Goal: Task Accomplishment & Management: Manage account settings

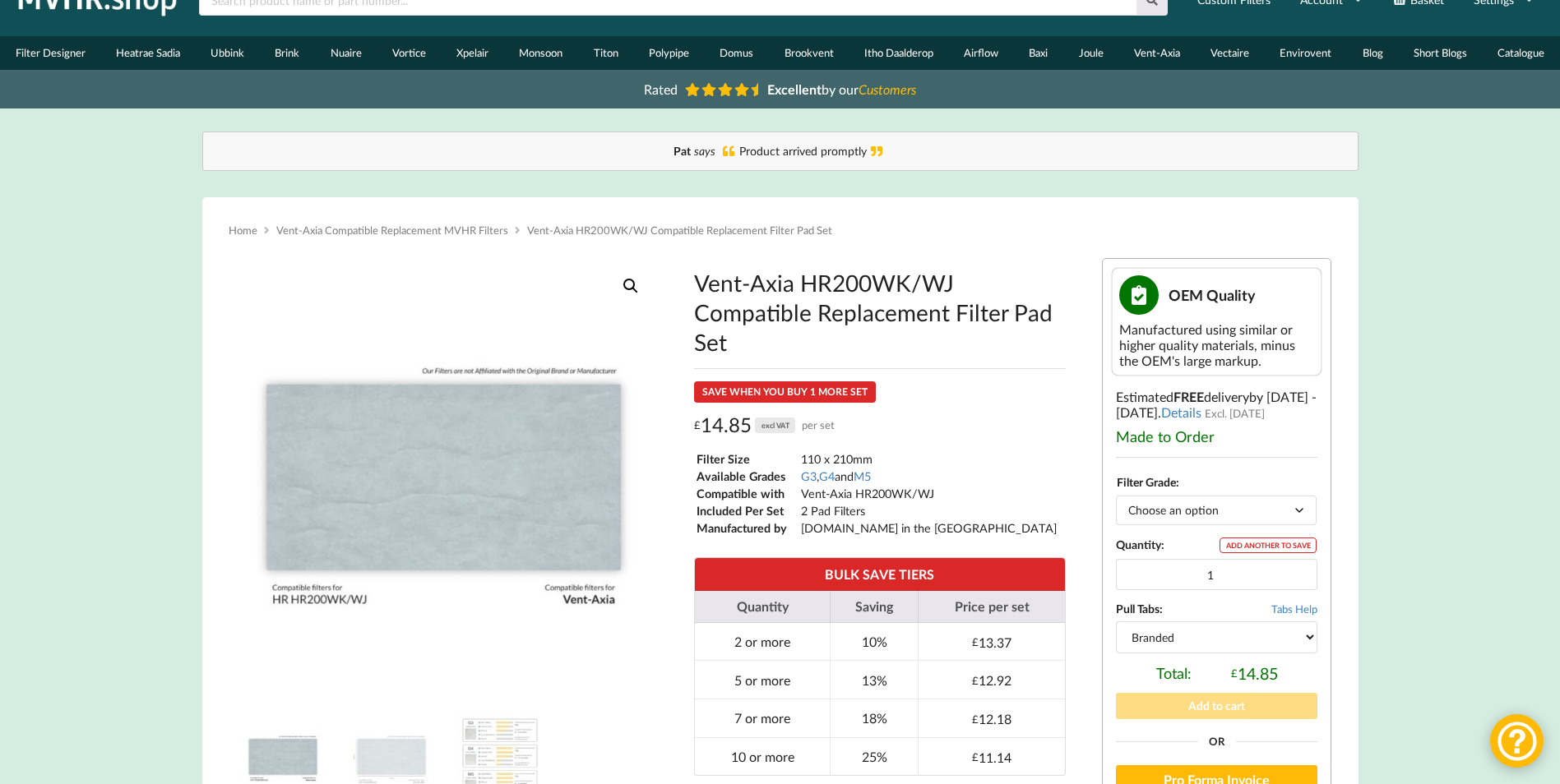
scroll to position [82, 0]
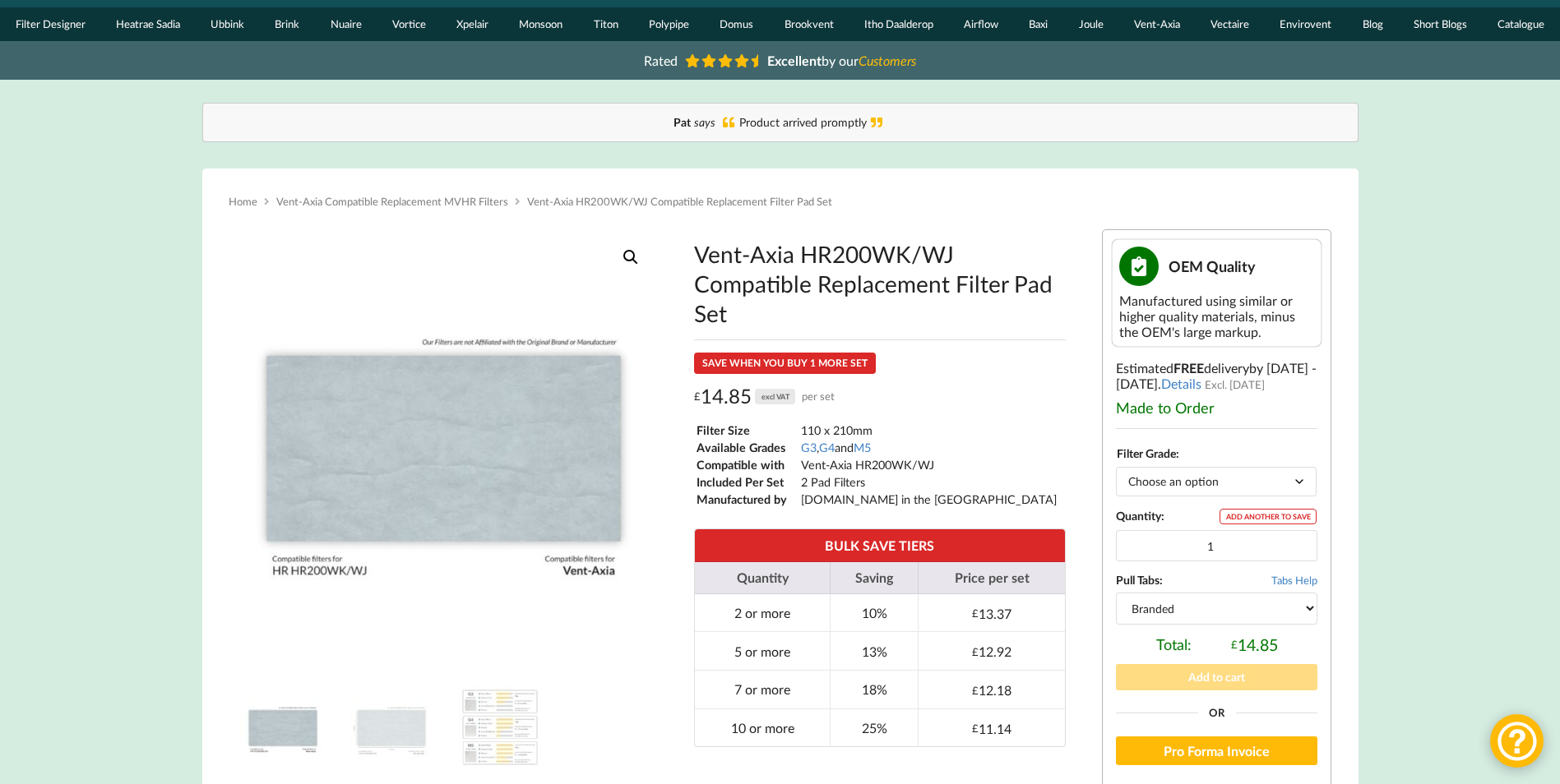
drag, startPoint x: 1476, startPoint y: 204, endPoint x: 1443, endPoint y: 204, distance: 33.0
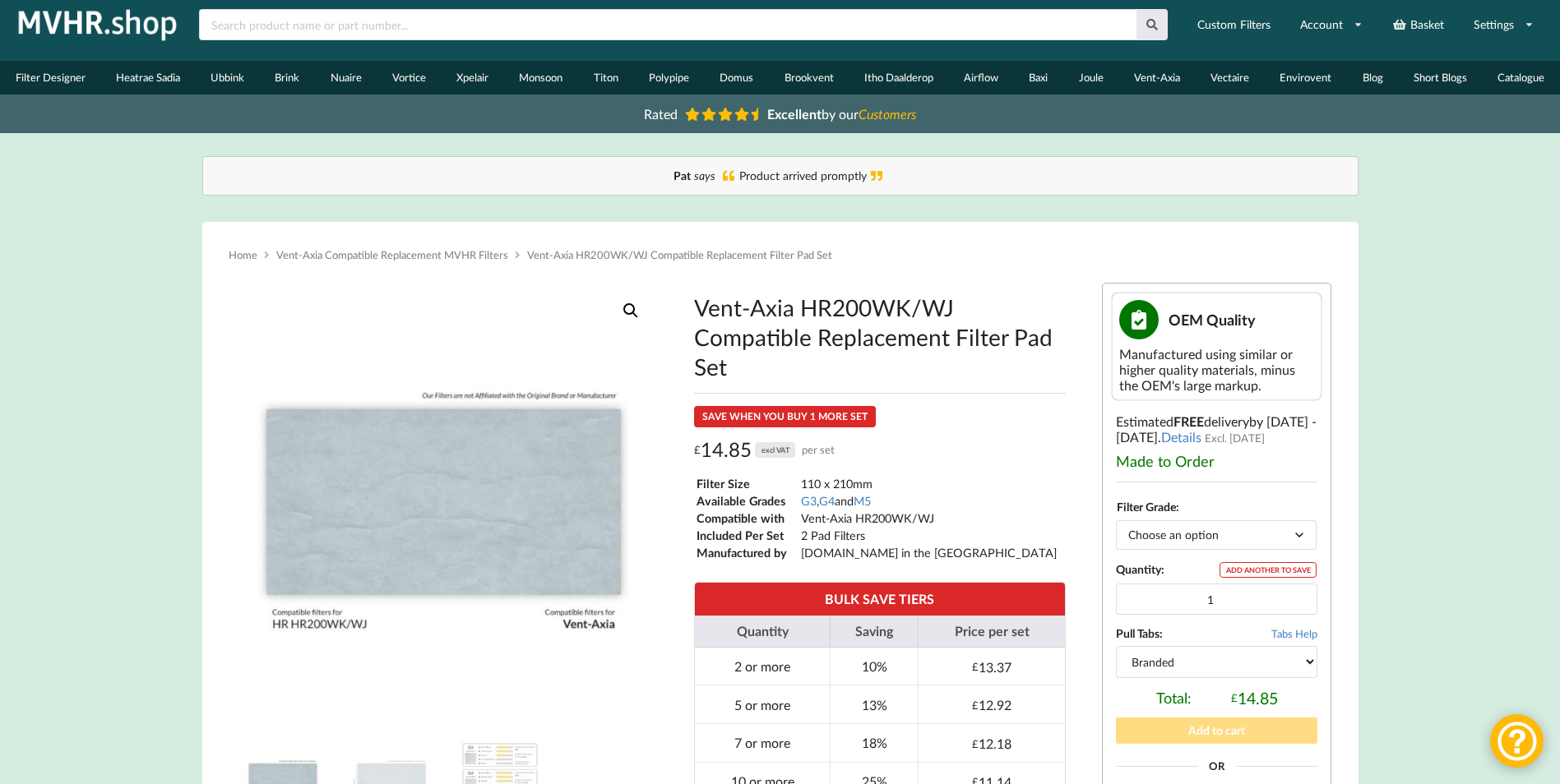
scroll to position [0, 0]
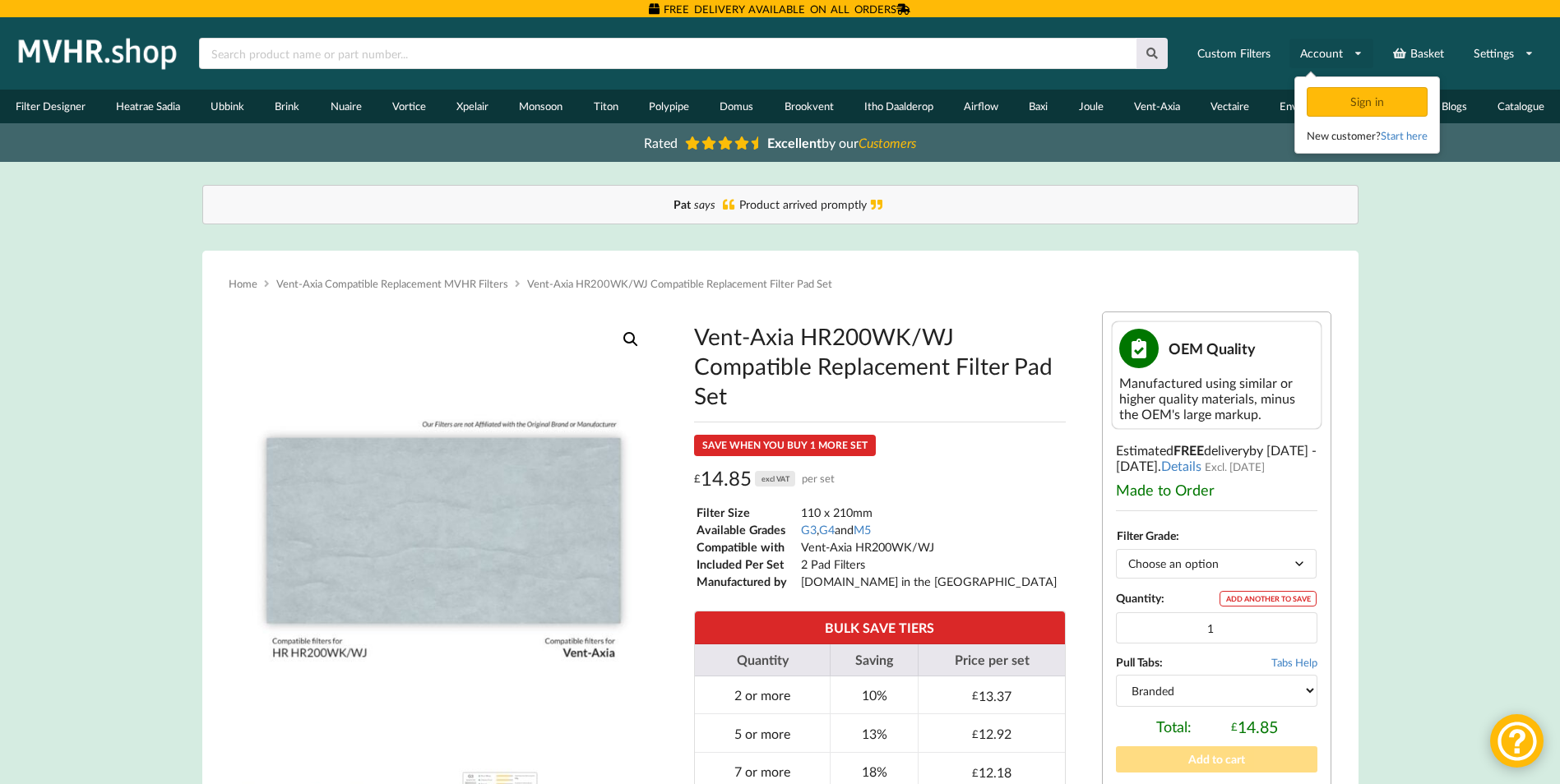
click at [1337, 54] on link "Account" at bounding box center [1331, 53] width 84 height 29
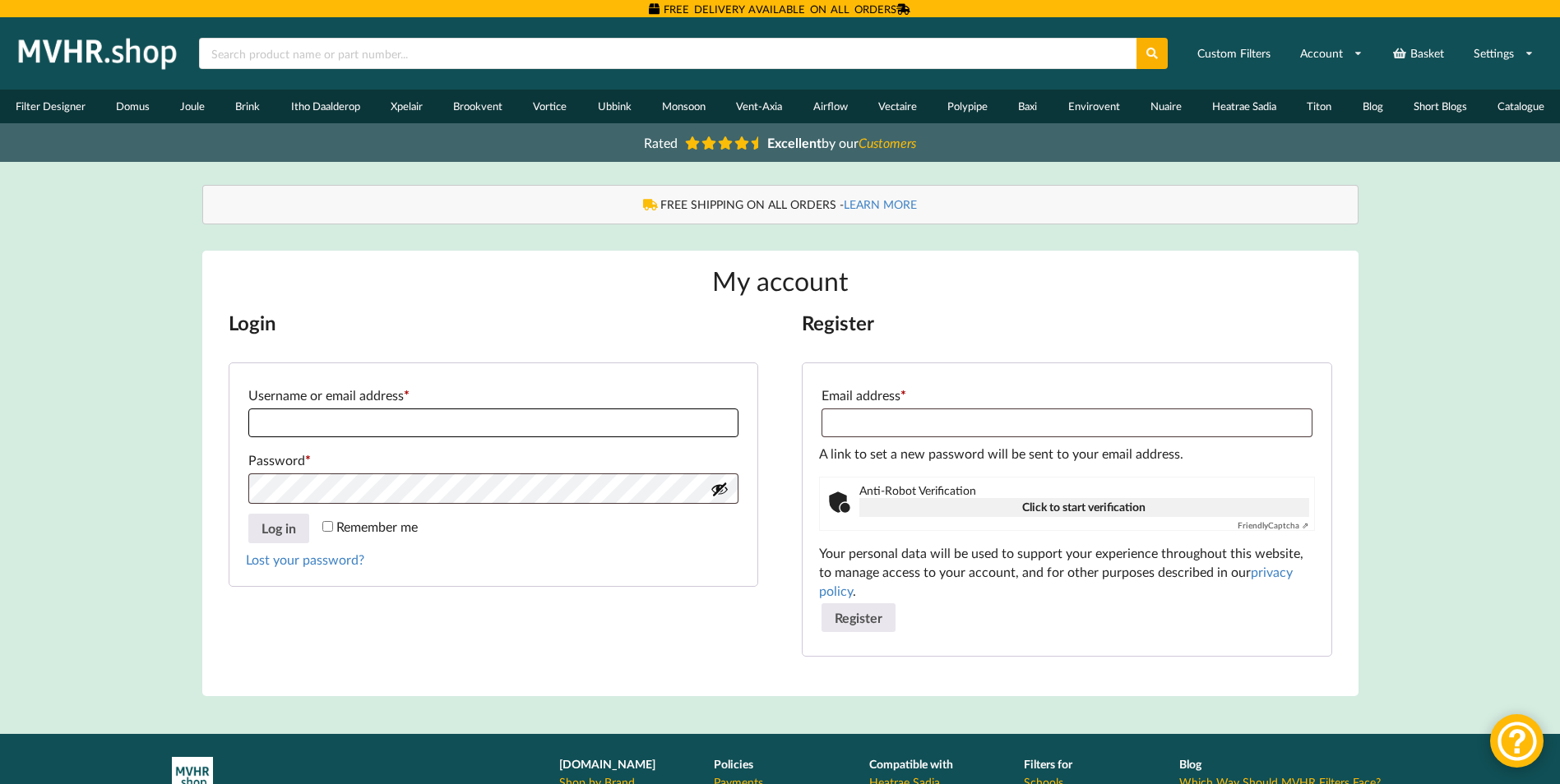
click at [446, 430] on input "Username or email address * Required" at bounding box center [493, 423] width 490 height 29
type input "**********"
click at [339, 560] on link "Lost your password?" at bounding box center [304, 559] width 119 height 15
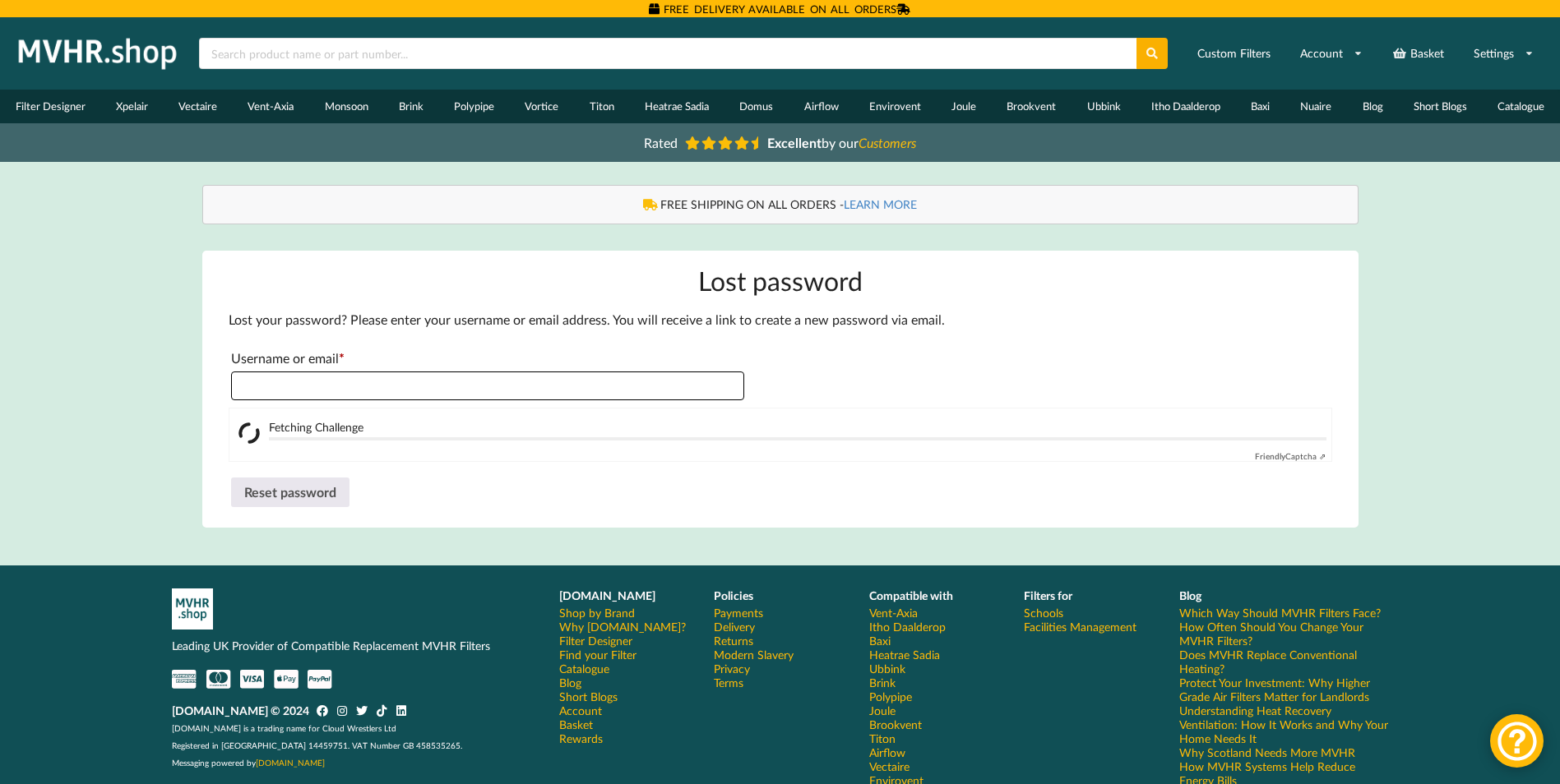
click at [506, 376] on input "Username or email * Required" at bounding box center [488, 386] width 513 height 29
type input "**********"
click at [313, 492] on button "Reset password" at bounding box center [290, 492] width 119 height 29
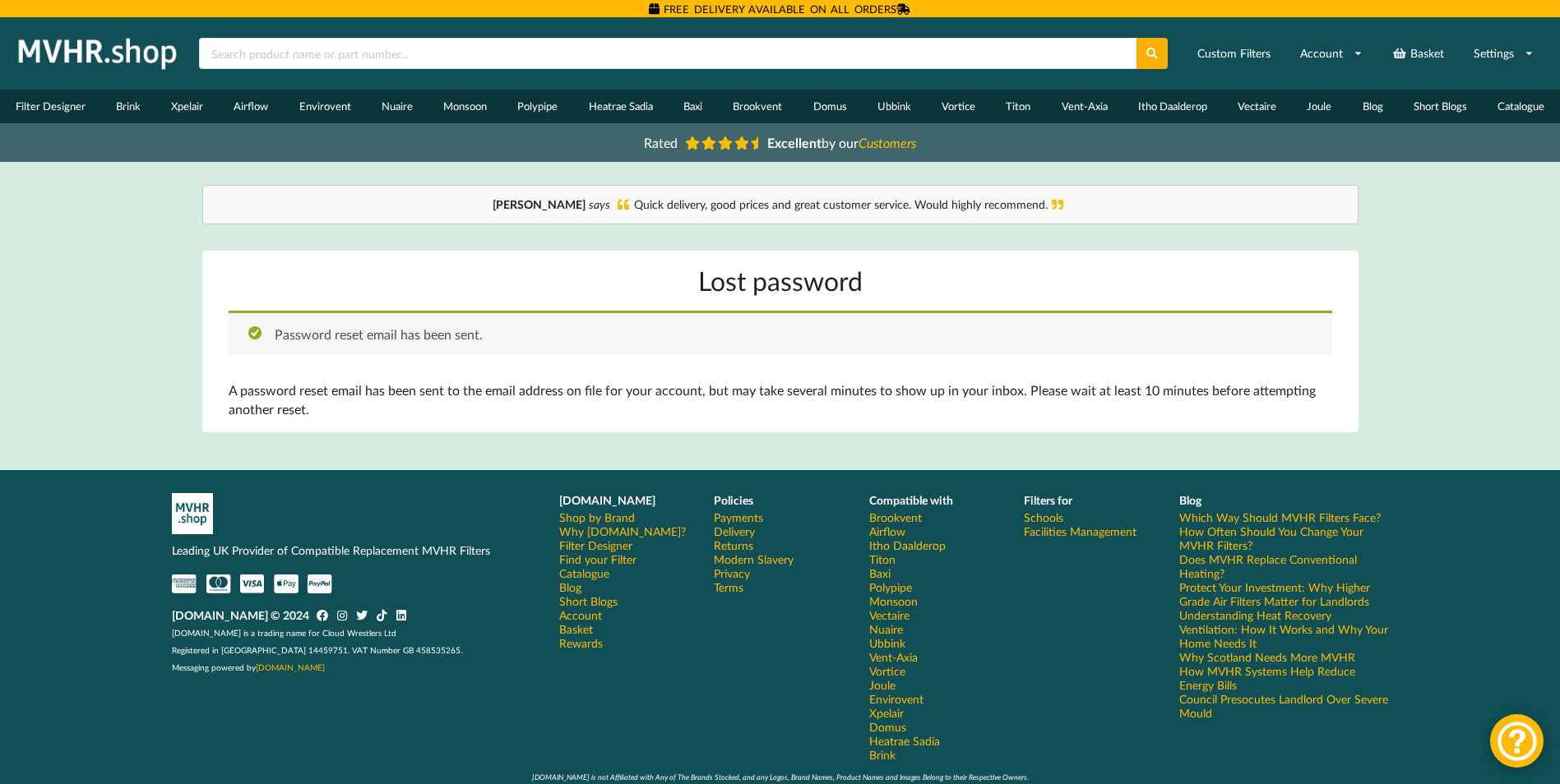
drag, startPoint x: 1428, startPoint y: 320, endPoint x: 1439, endPoint y: 320, distance: 11.0
click at [1428, 320] on div "Home Basket Account Shop by Brand Filter Designer Catalogue VAT Excluded Custom…" at bounding box center [780, 411] width 1560 height 788
click at [1457, 305] on div "Home Basket Account Shop by Brand Filter Designer Catalogue VAT Excluded Custom…" at bounding box center [780, 411] width 1560 height 788
click at [1465, 251] on div "Home Basket Account Shop by Brand Filter Designer Catalogue VAT Excluded Custom…" at bounding box center [780, 411] width 1560 height 788
click at [1420, 285] on div "Home Basket Account Shop by Brand Filter Designer Catalogue VAT Excluded Custom…" at bounding box center [780, 411] width 1560 height 788
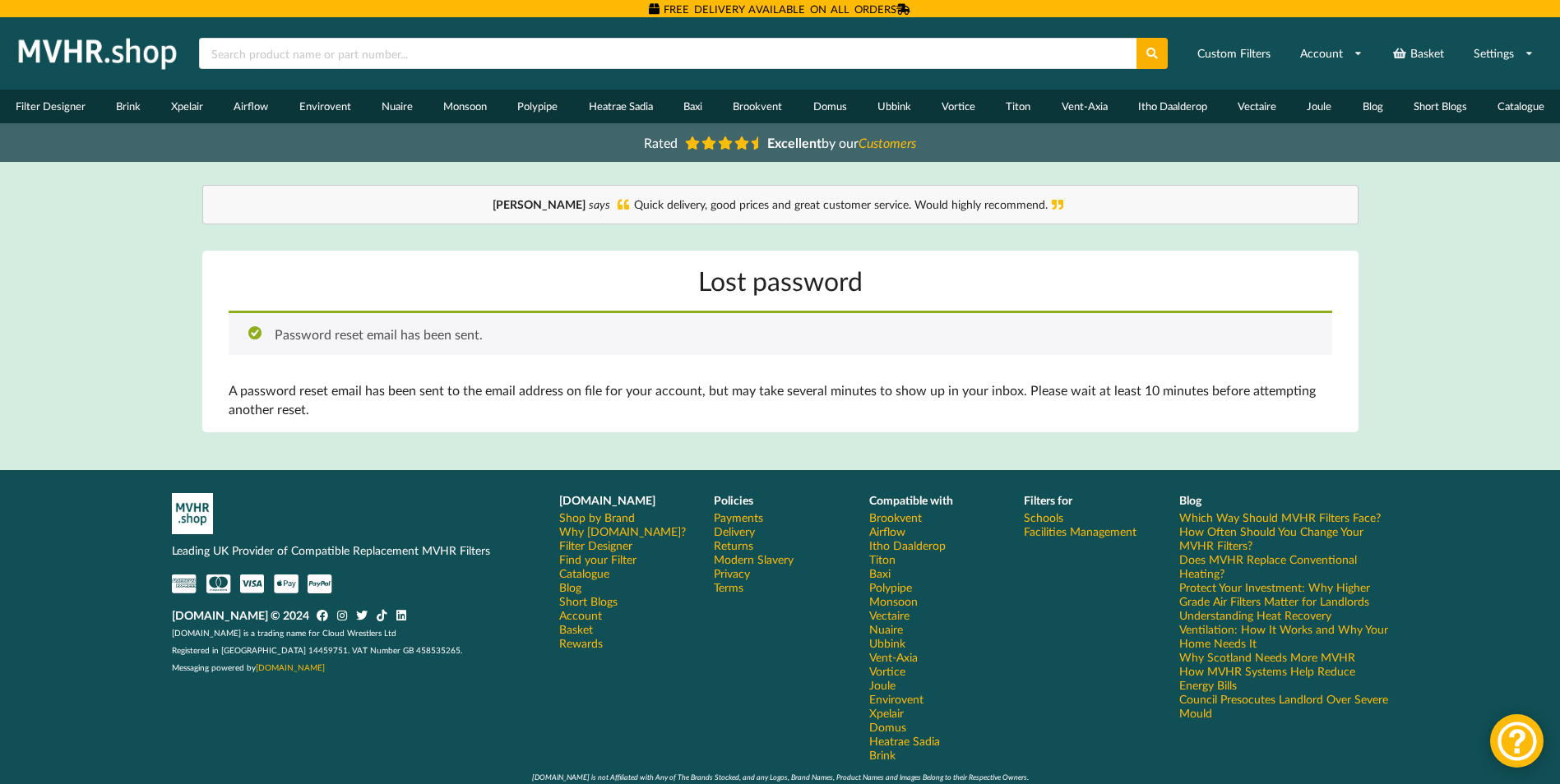
click at [1438, 308] on div "Home Basket Account Shop by Brand Filter Designer Catalogue VAT Excluded Custom…" at bounding box center [780, 411] width 1560 height 788
click at [1321, 51] on link "Account" at bounding box center [1331, 53] width 84 height 29
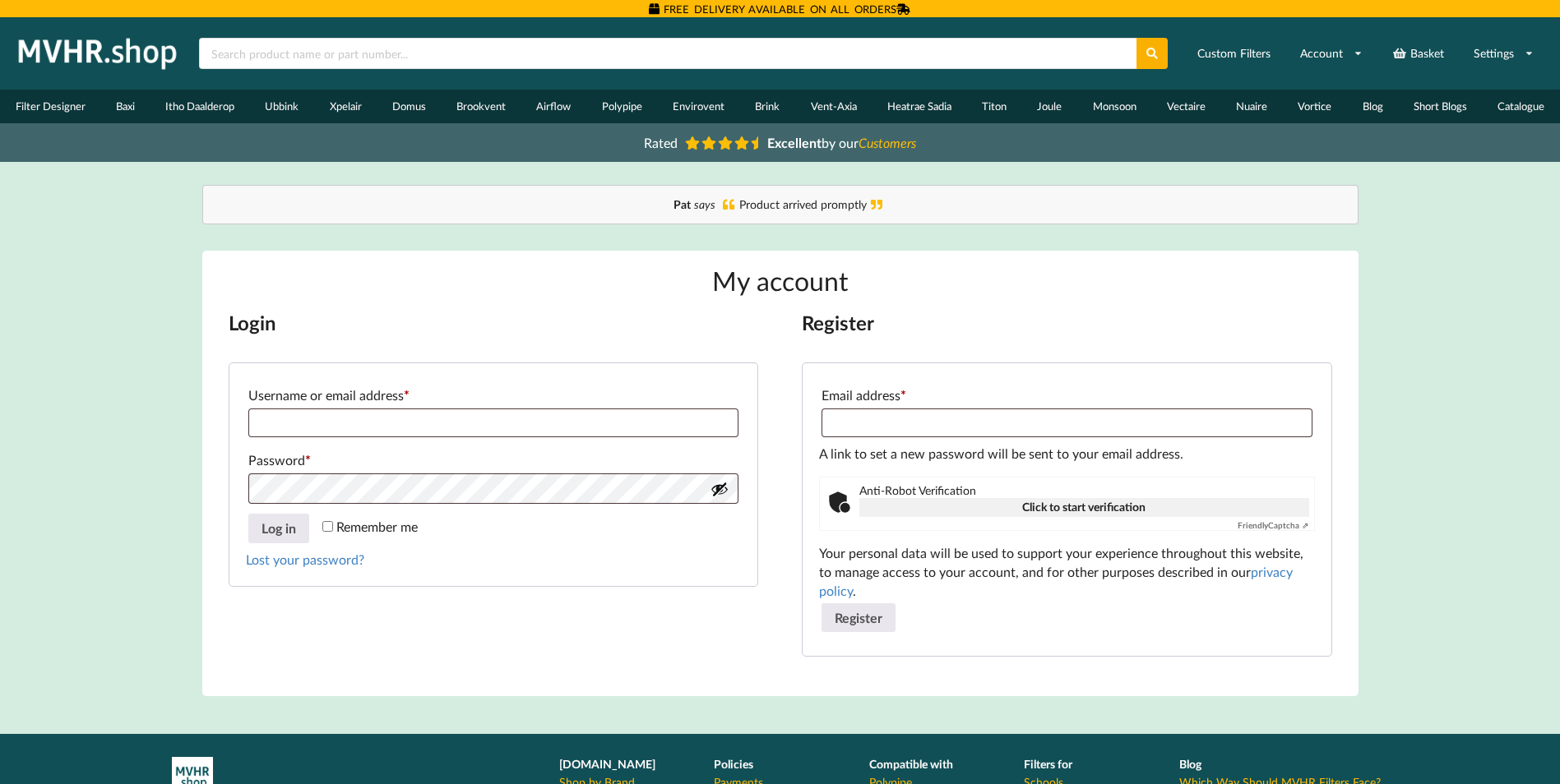
click at [1478, 329] on div "Home Basket Account Shop by Brand Filter Designer Catalogue VAT Excluded Custom…" at bounding box center [780, 543] width 1560 height 1053
click at [1468, 319] on div "Home Basket Account Shop by Brand Filter Designer Catalogue VAT Excluded Custom…" at bounding box center [780, 543] width 1560 height 1053
click at [584, 425] on input "Username or email address * Required" at bounding box center [493, 423] width 490 height 29
click at [949, 427] on input "Email address * Required" at bounding box center [1066, 423] width 490 height 29
type input "**********"
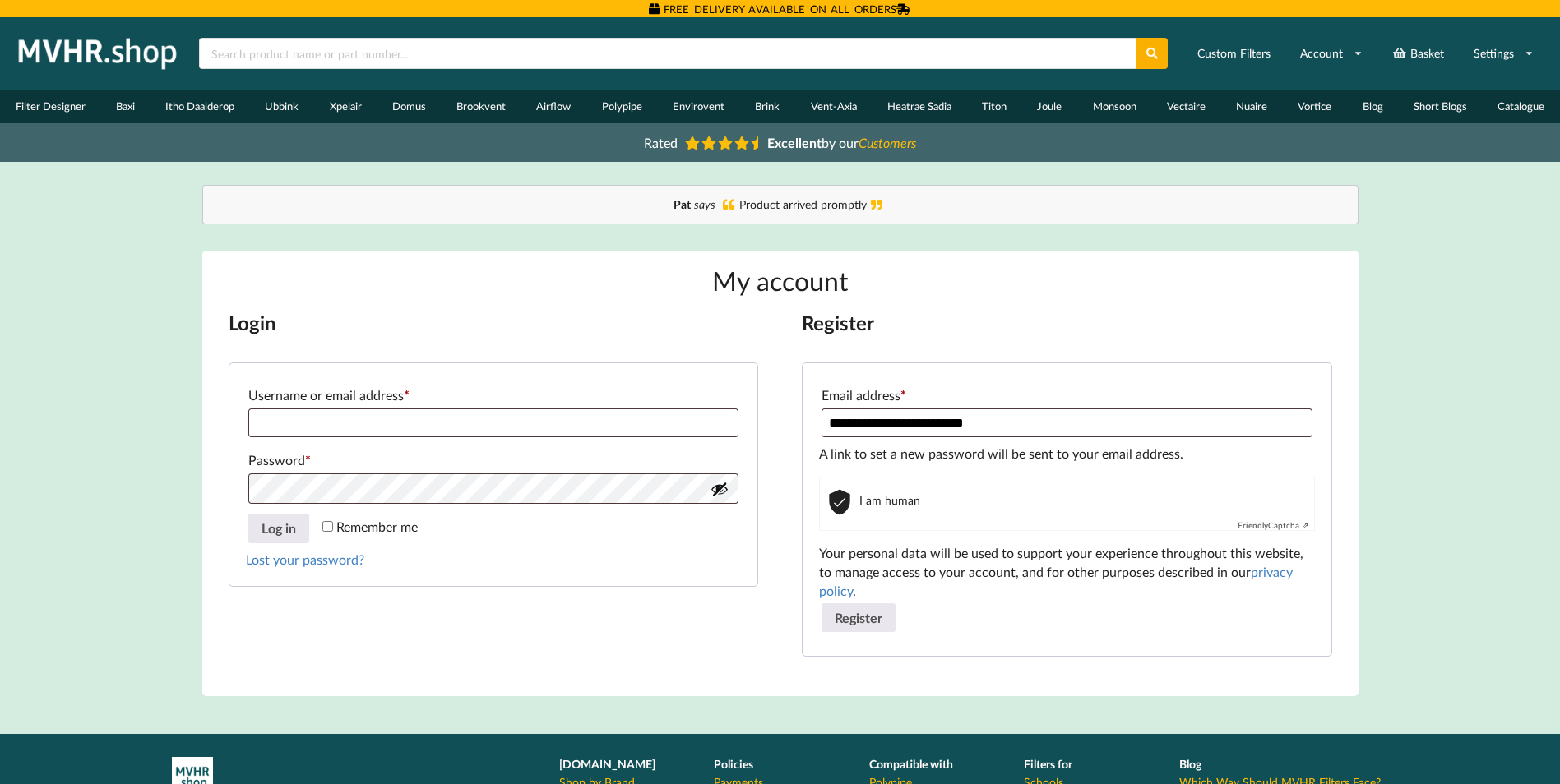
click at [1387, 373] on div "**********" at bounding box center [780, 440] width 1217 height 512
click at [330, 563] on link "Lost your password?" at bounding box center [304, 559] width 119 height 15
click at [327, 561] on link "Lost your password?" at bounding box center [304, 559] width 119 height 15
click at [882, 617] on button "Register" at bounding box center [858, 618] width 74 height 29
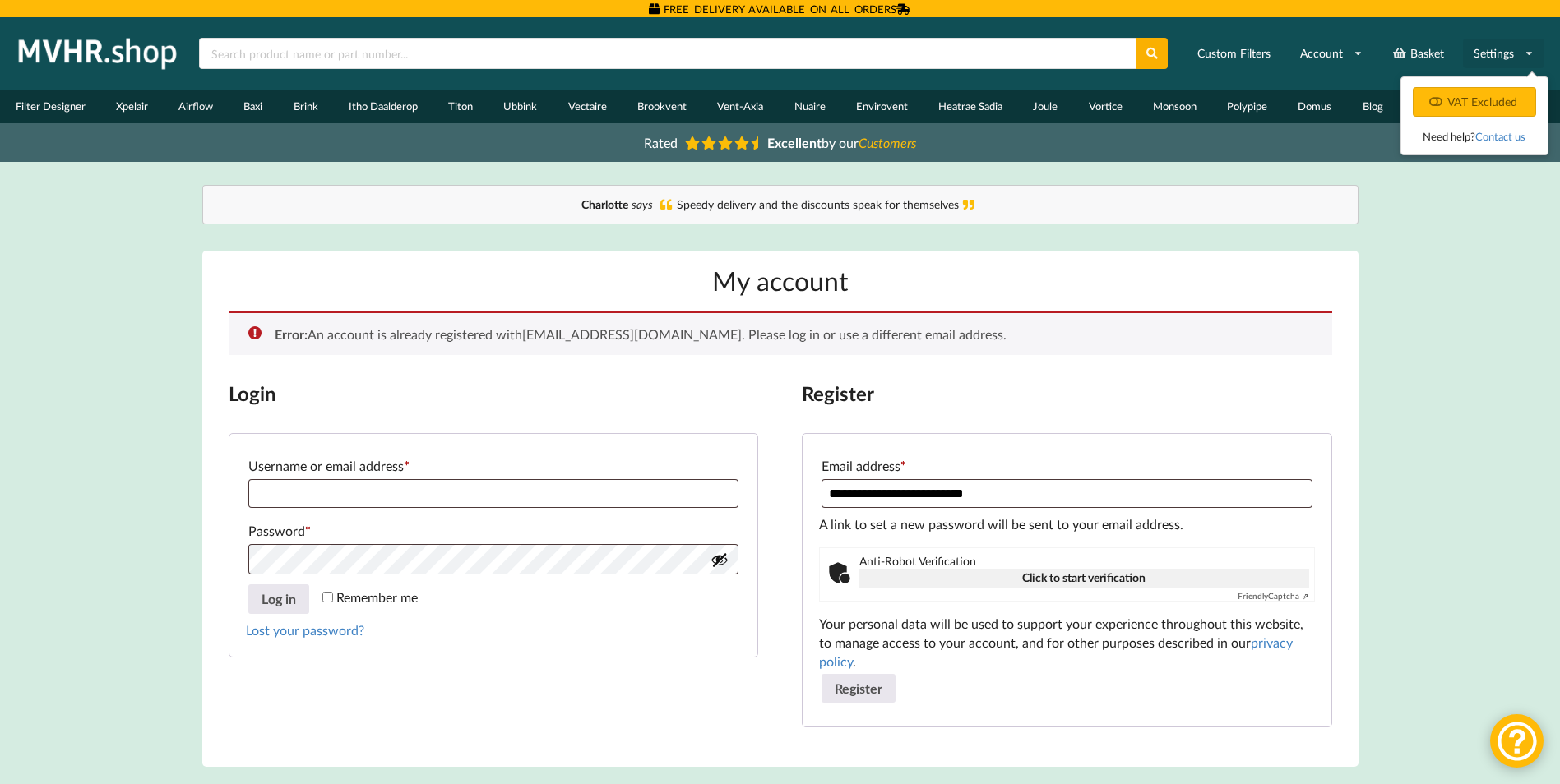
click at [1514, 50] on link "Settings" at bounding box center [1503, 53] width 81 height 29
click at [1419, 52] on link "Basket" at bounding box center [1418, 53] width 73 height 29
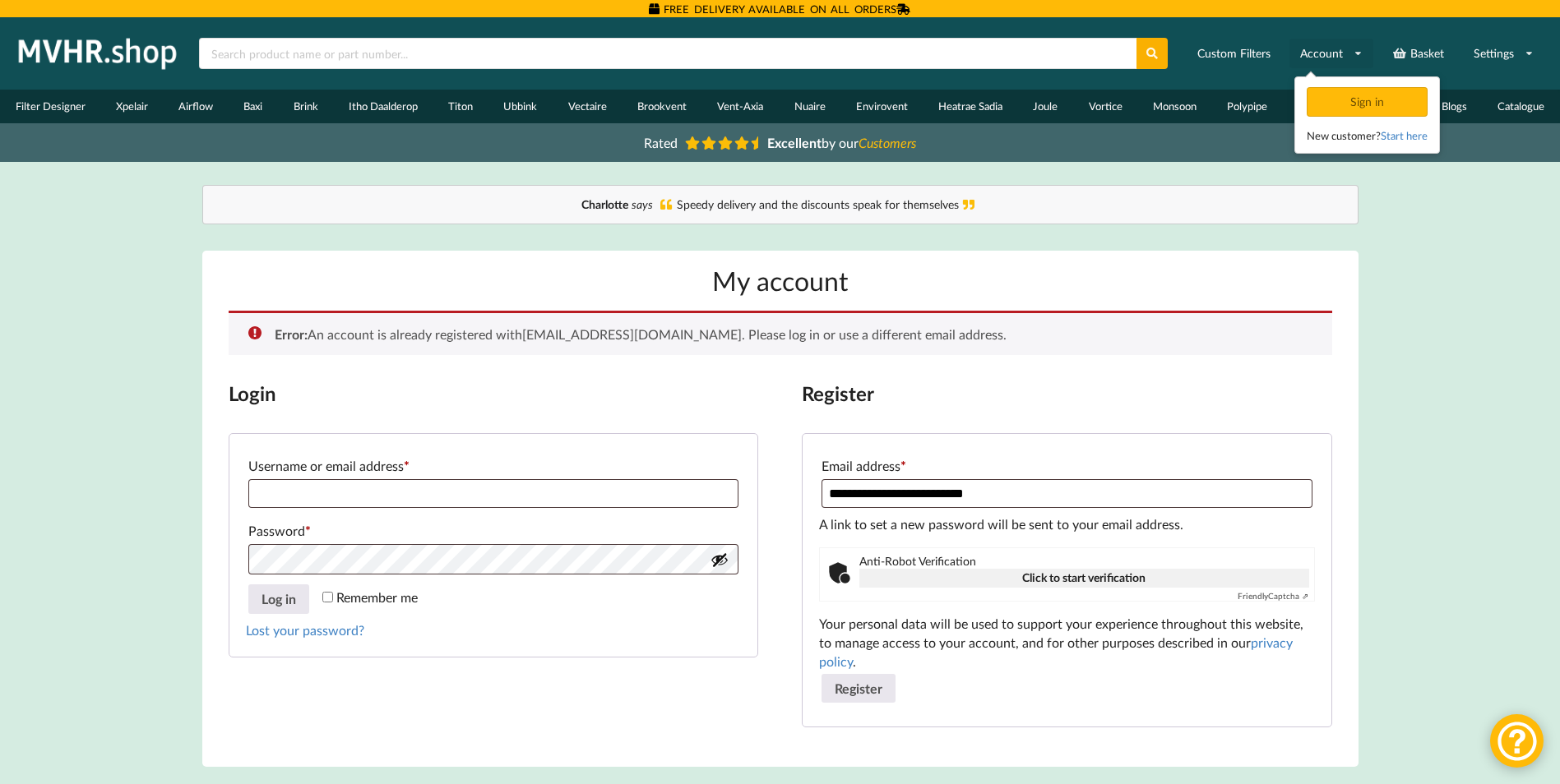
click at [1328, 54] on link "Account" at bounding box center [1331, 53] width 84 height 29
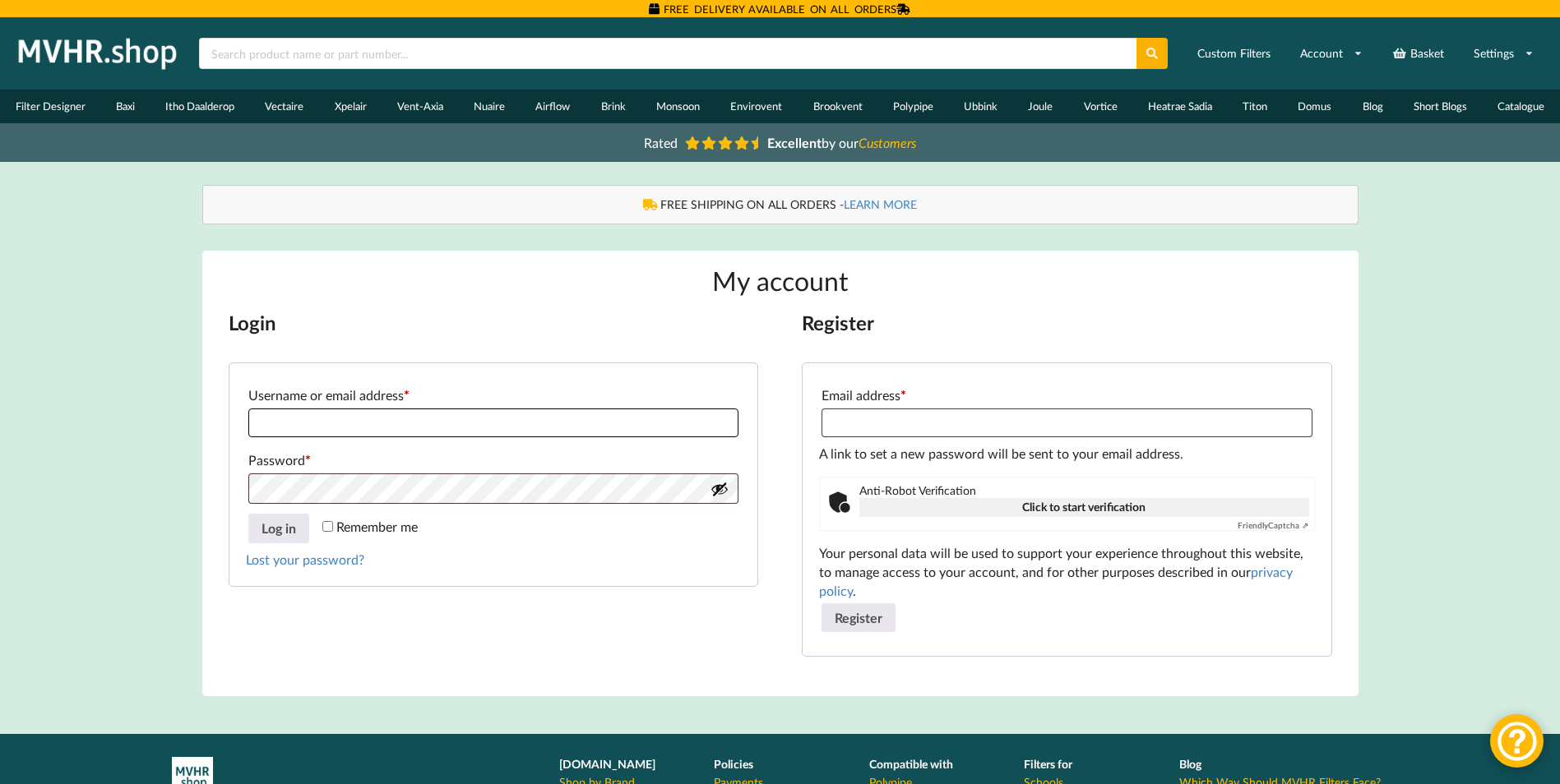
click at [511, 420] on input "Username or email address * Required" at bounding box center [493, 423] width 490 height 29
type input "**********"
click at [343, 563] on link "Lost your password?" at bounding box center [304, 559] width 119 height 15
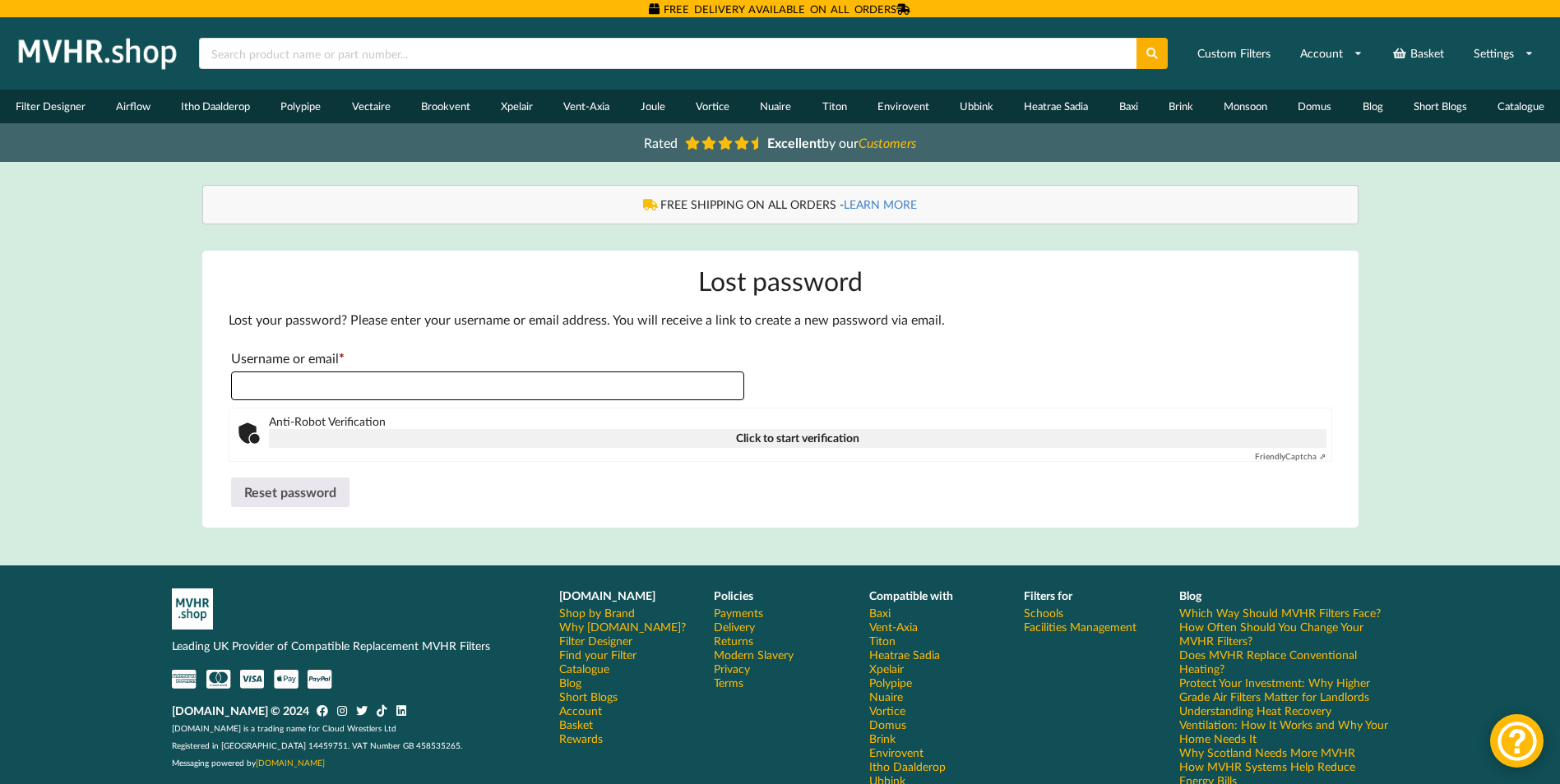
click at [441, 387] on input "Username or email * Required" at bounding box center [488, 386] width 513 height 29
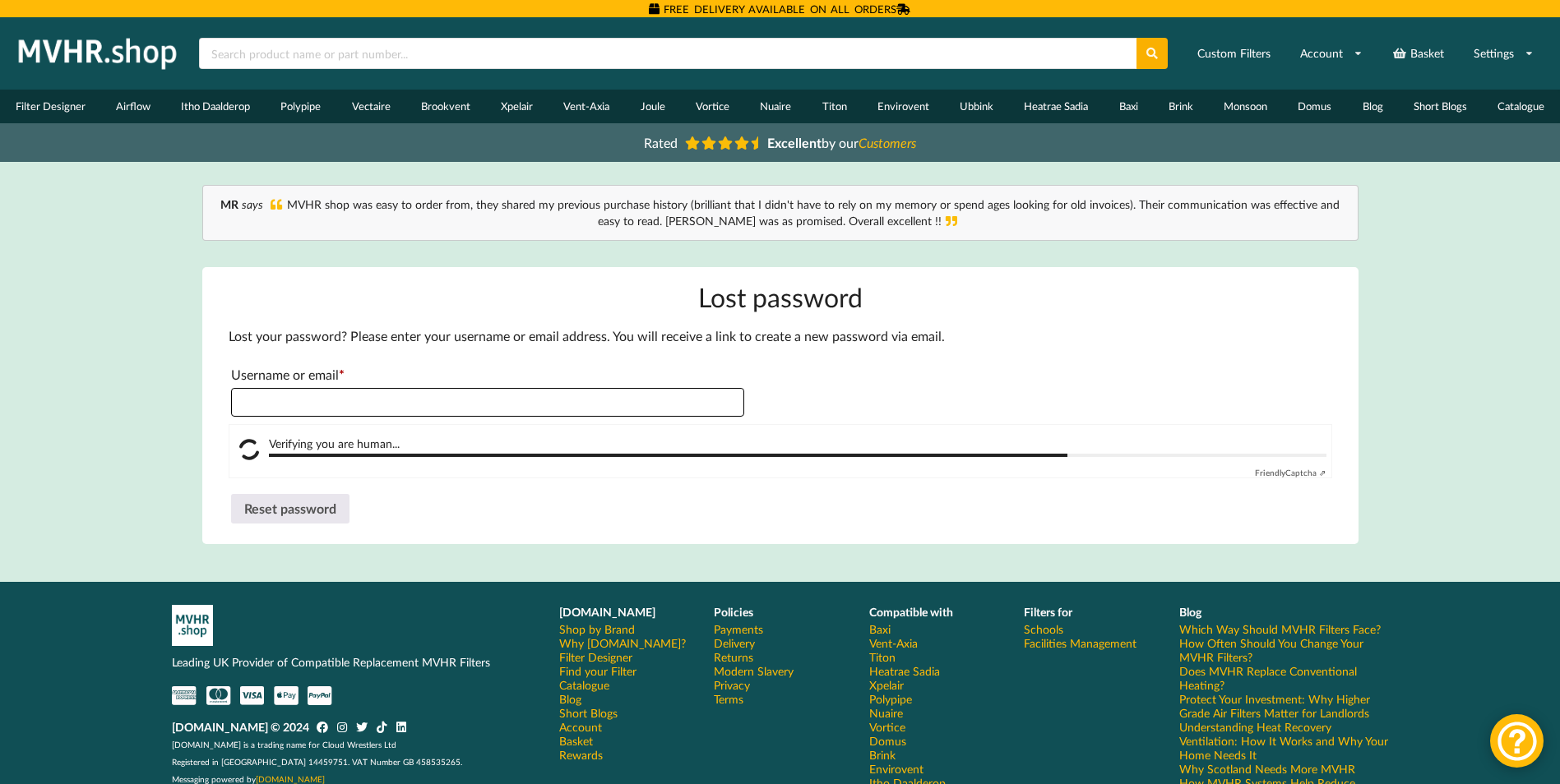
type input "**********"
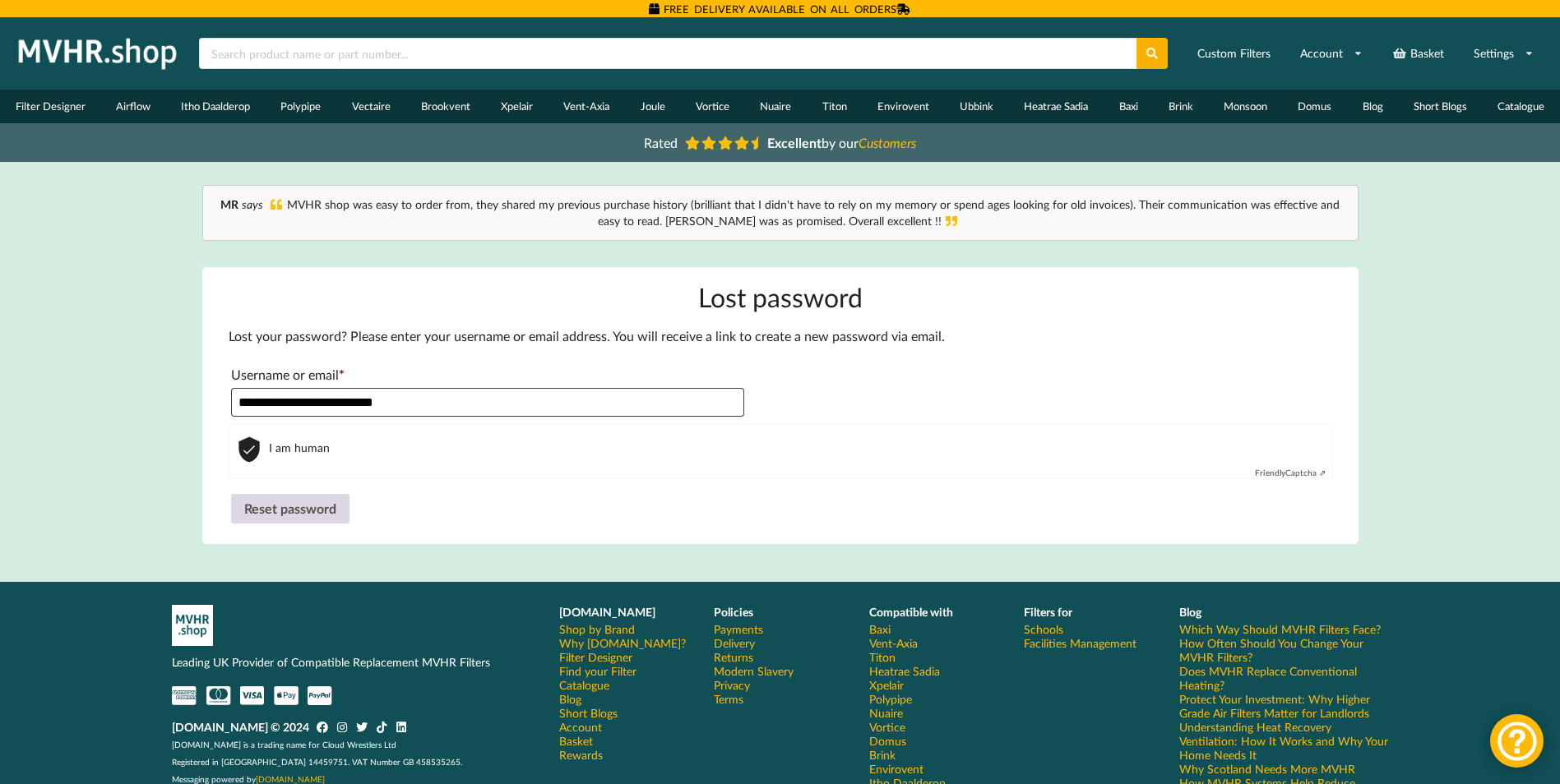
click at [296, 505] on button "Reset password" at bounding box center [290, 508] width 119 height 29
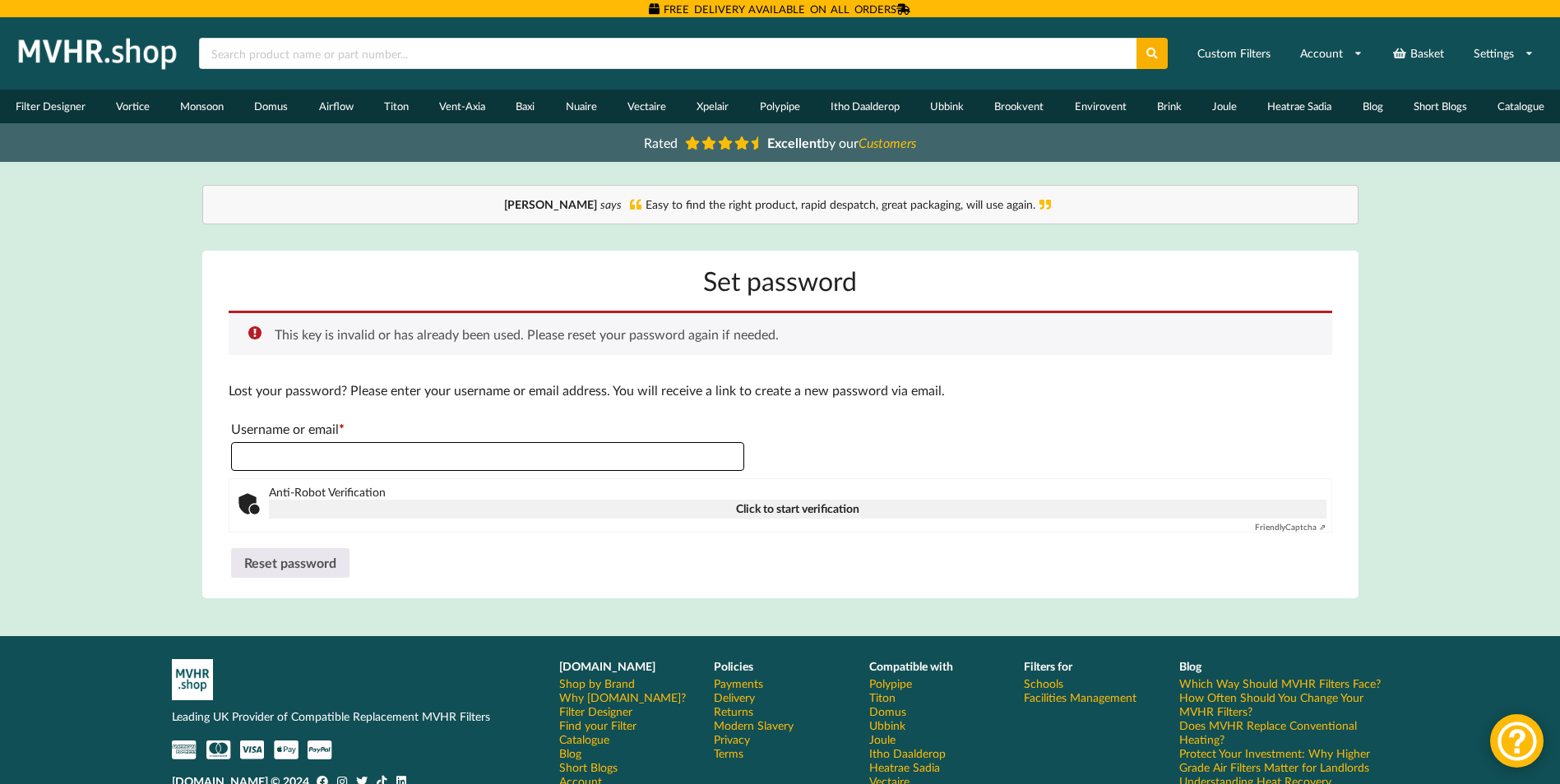
click at [610, 460] on input "Username or email * Required" at bounding box center [488, 456] width 513 height 29
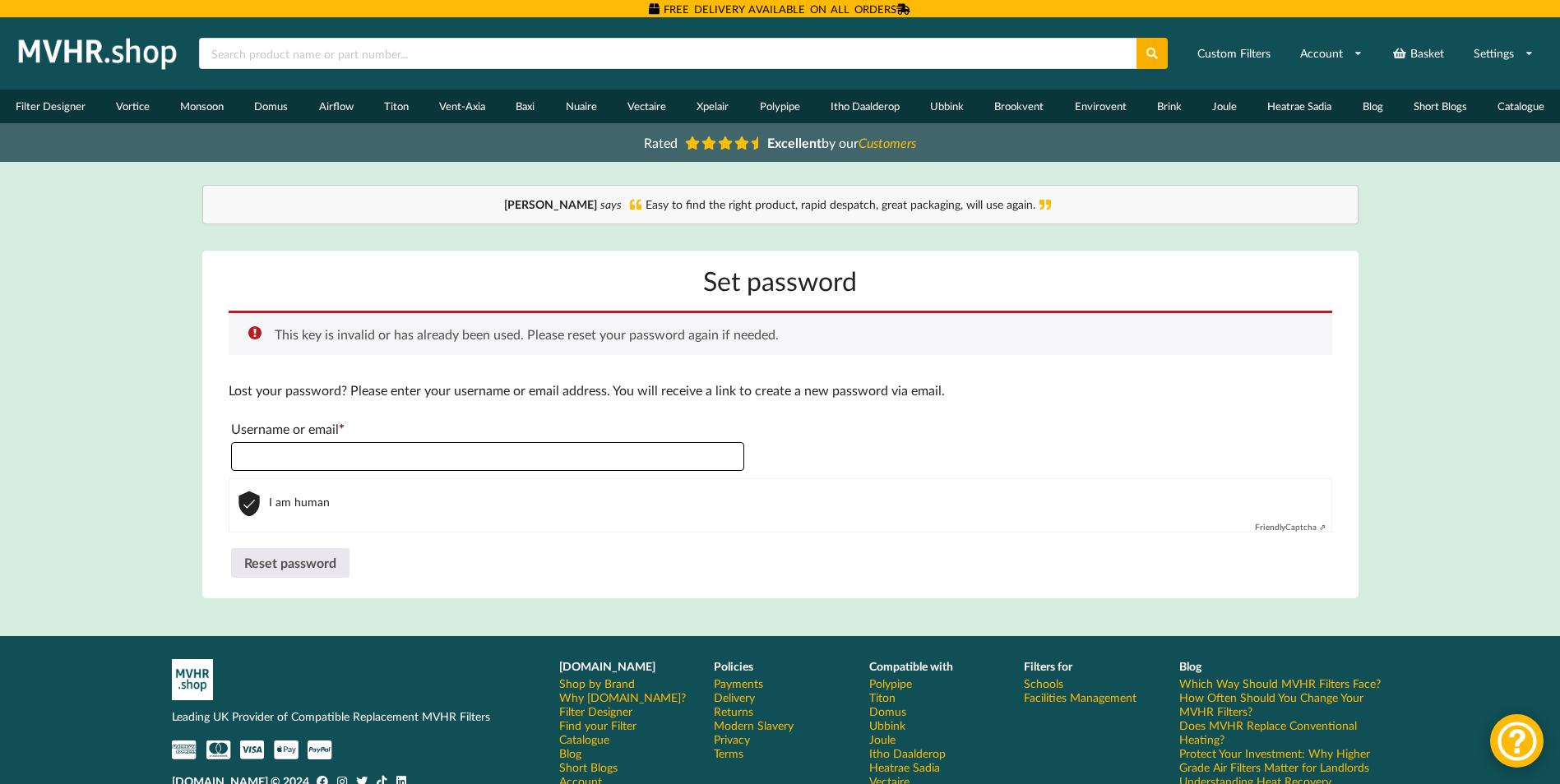
type input "**********"
click at [286, 568] on button "Reset password" at bounding box center [290, 563] width 119 height 29
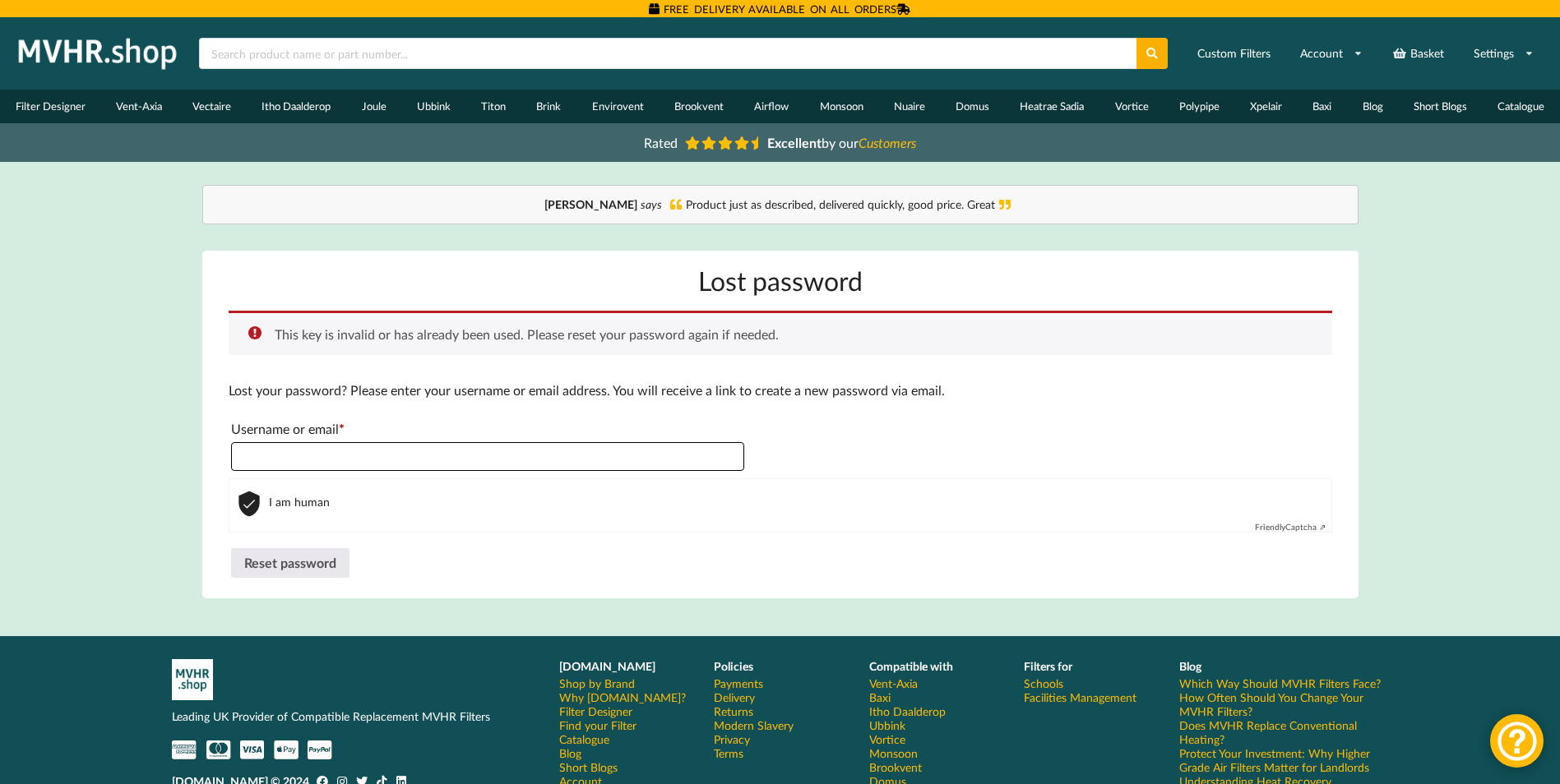
drag, startPoint x: 474, startPoint y: 455, endPoint x: 474, endPoint y: 464, distance: 9.0
click at [474, 455] on input "Username or email * Required" at bounding box center [488, 456] width 513 height 29
type input "**********"
click at [313, 565] on button "Reset password" at bounding box center [290, 563] width 119 height 29
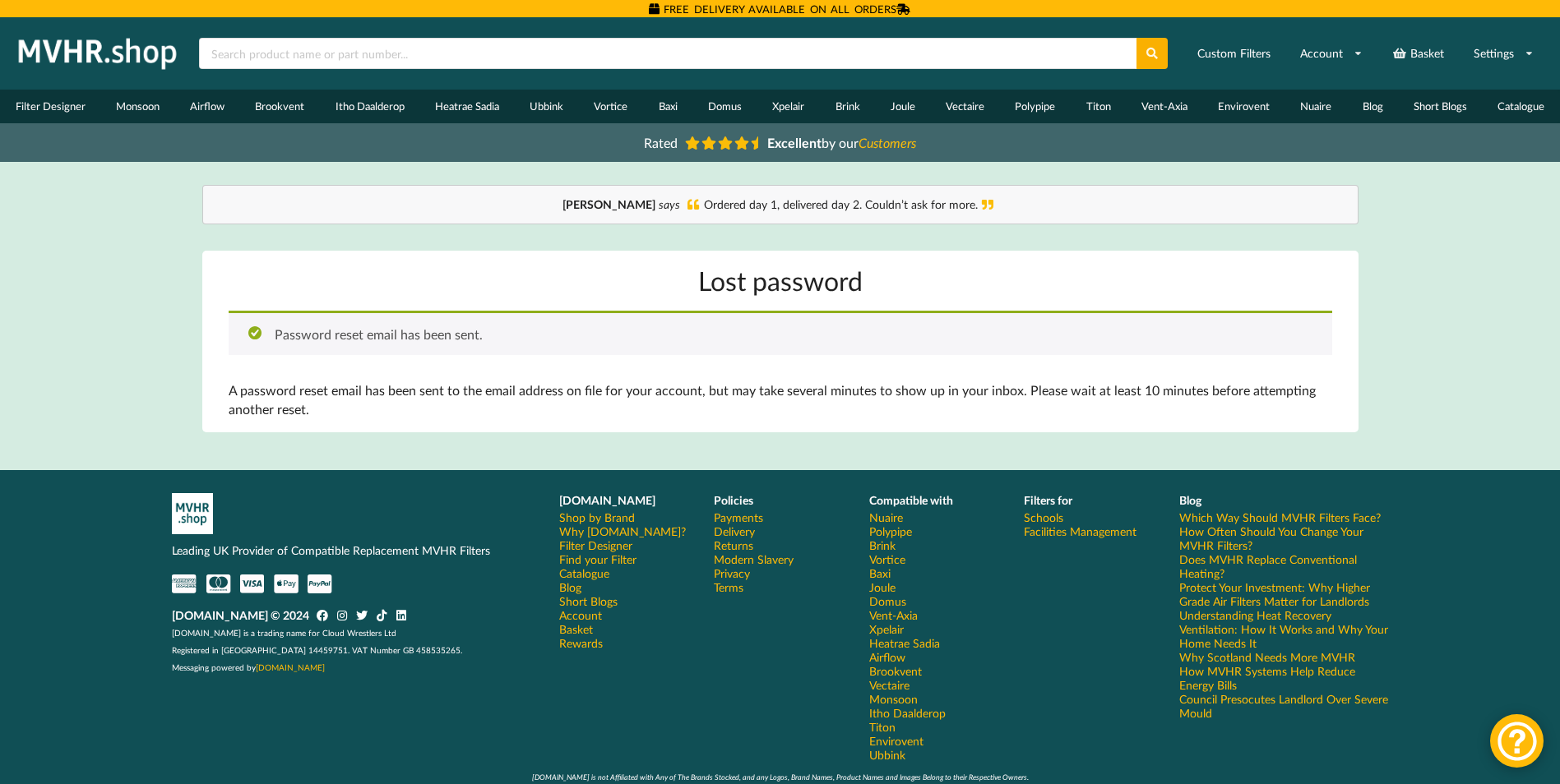
click at [1406, 204] on div "Home Basket Account Shop by Brand Filter Designer Catalogue VAT Excluded Custom…" at bounding box center [780, 411] width 1560 height 788
